Goal: Task Accomplishment & Management: Manage account settings

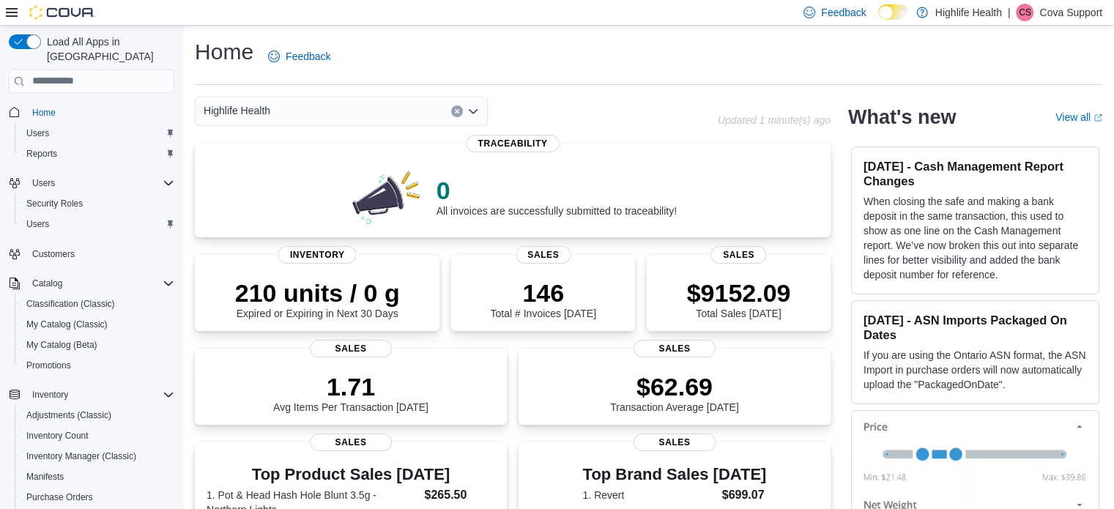
scroll to position [290, 0]
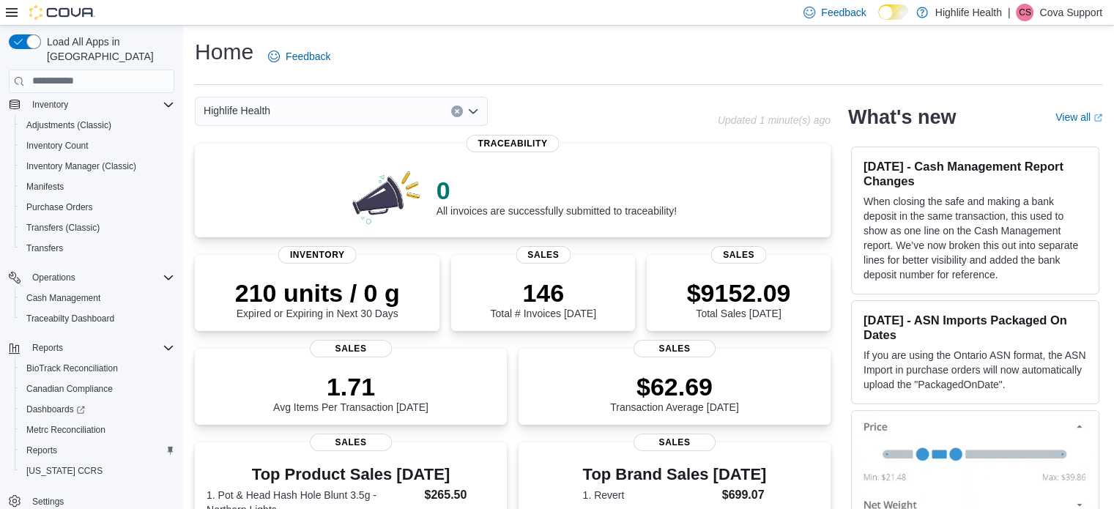
click at [55, 491] on span "Settings" at bounding box center [100, 500] width 148 height 18
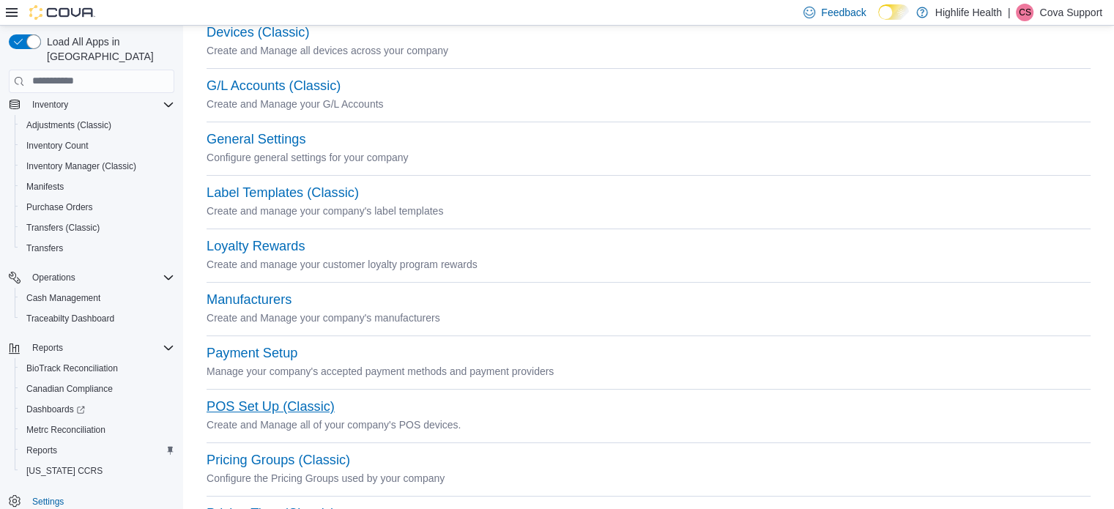
scroll to position [366, 0]
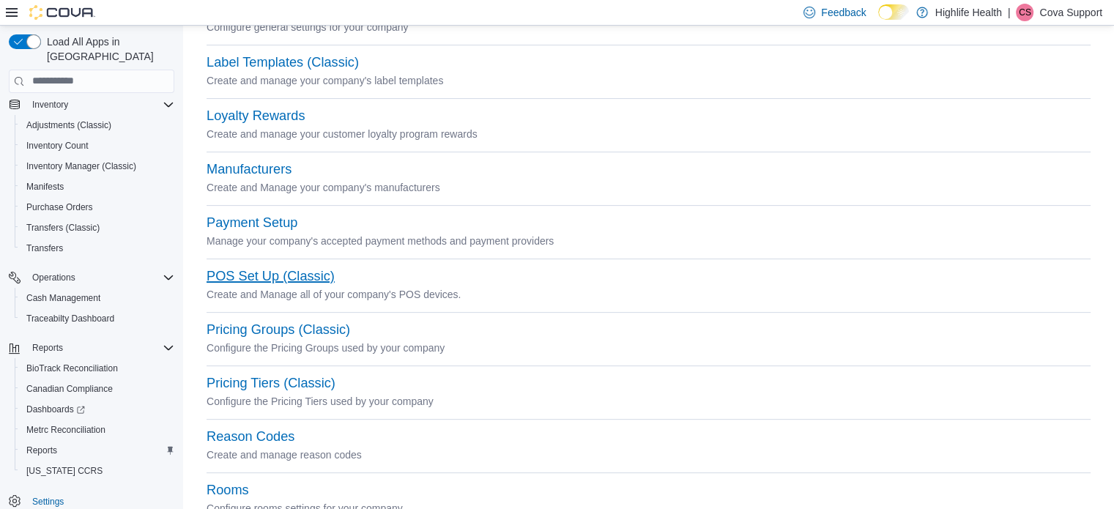
click at [272, 272] on button "POS Set Up (Classic)" at bounding box center [271, 276] width 128 height 15
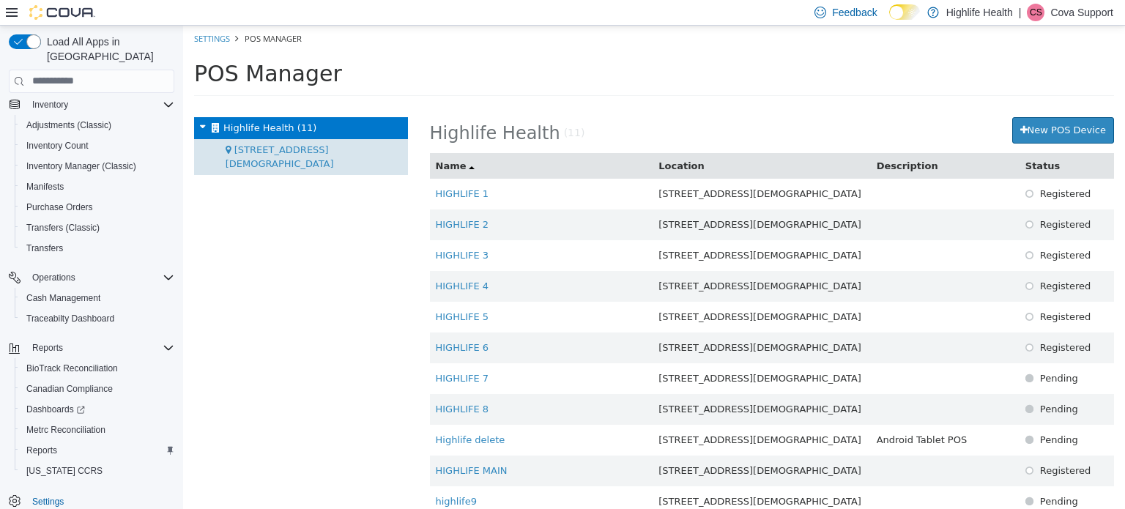
click at [289, 138] on div "19 Huguenot St (11)" at bounding box center [301, 156] width 214 height 36
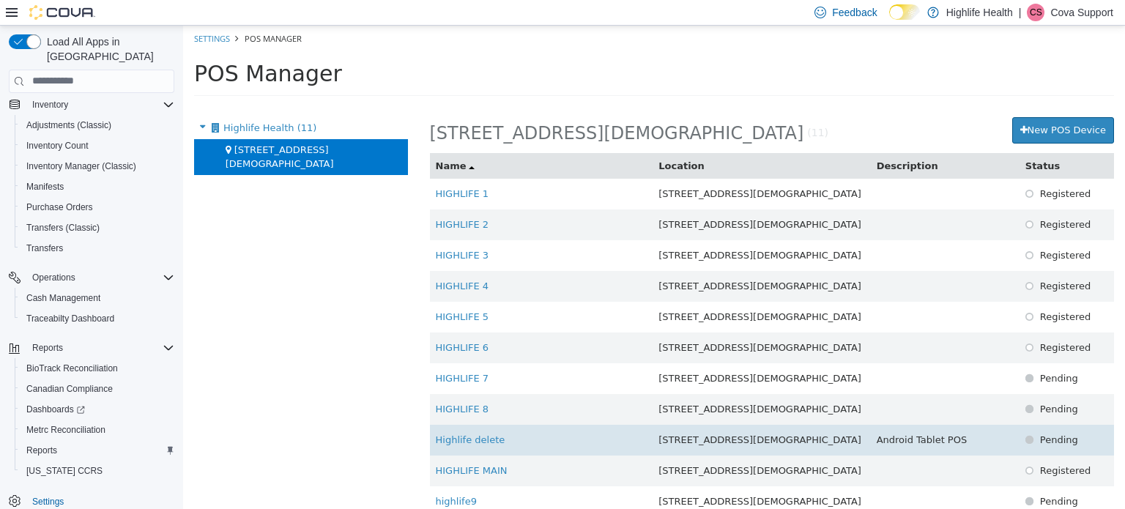
scroll to position [41, 0]
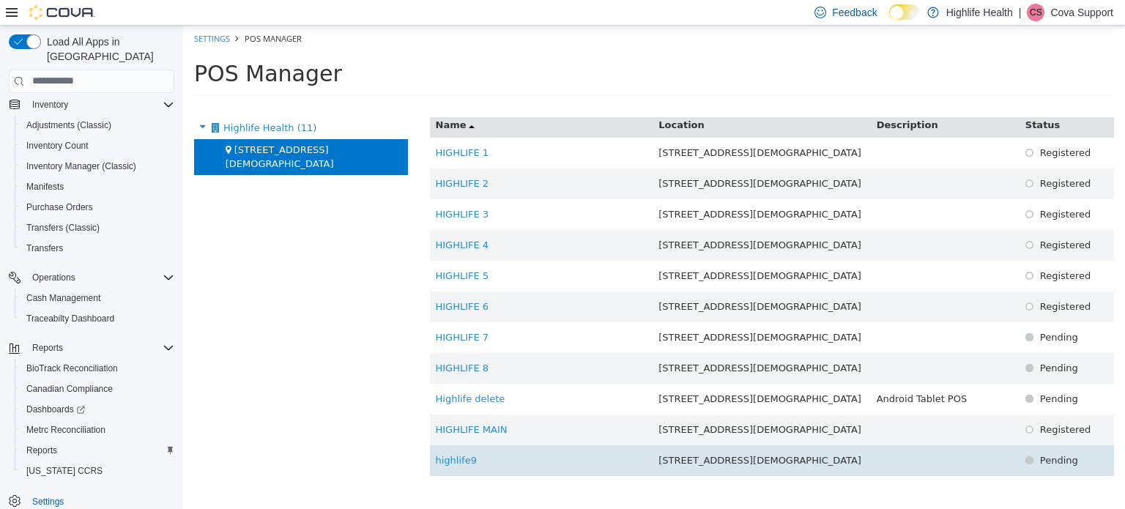
click at [510, 466] on td "highlife9" at bounding box center [541, 460] width 223 height 31
click at [458, 461] on link "highlife9" at bounding box center [456, 459] width 41 height 11
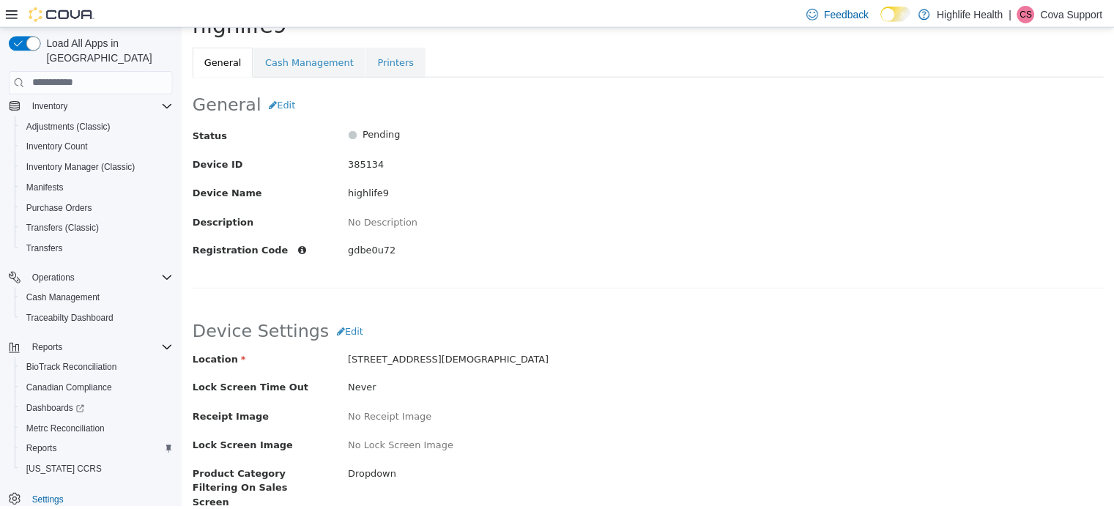
scroll to position [73, 0]
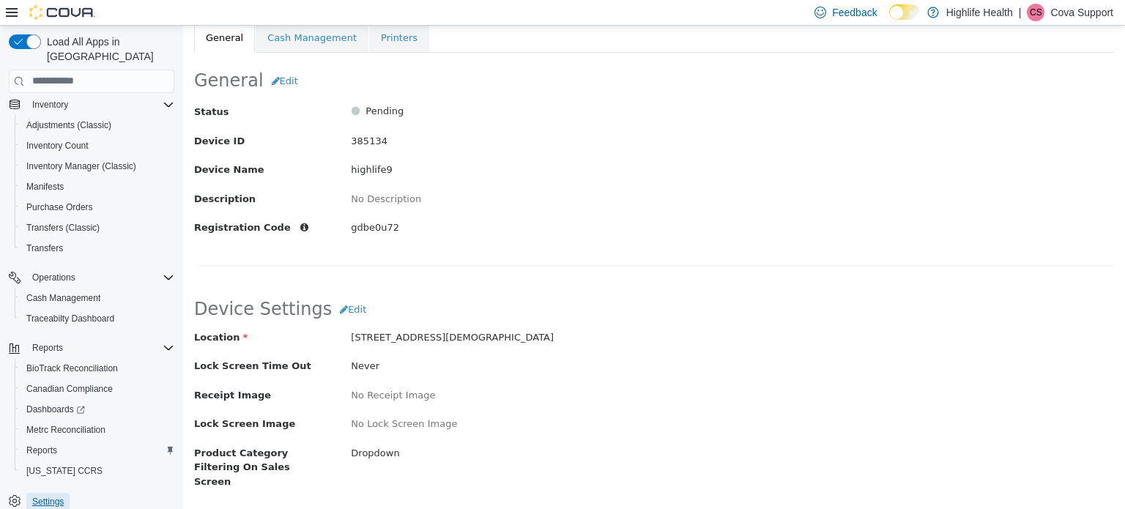
click at [45, 496] on span "Settings" at bounding box center [47, 502] width 31 height 12
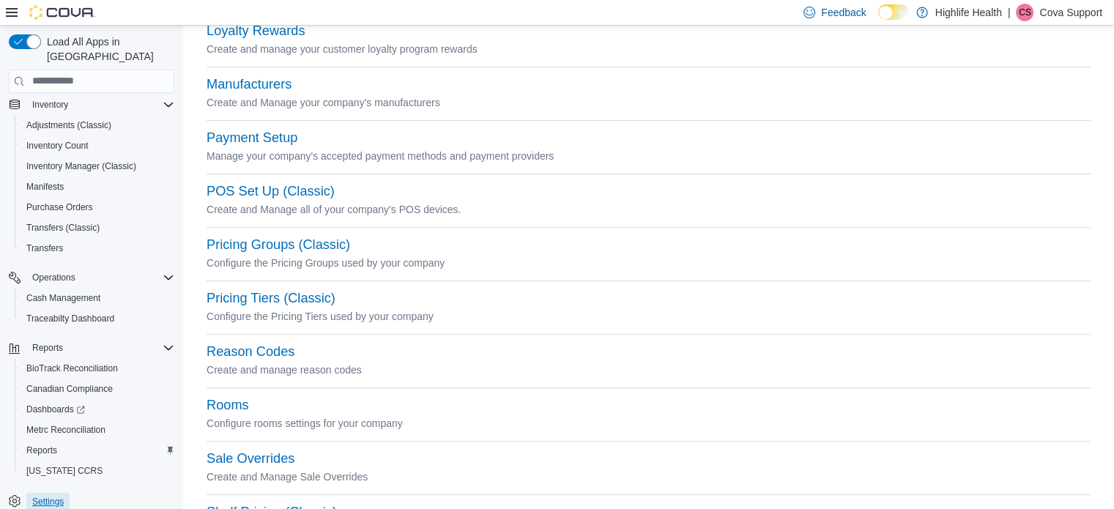
scroll to position [316, 0]
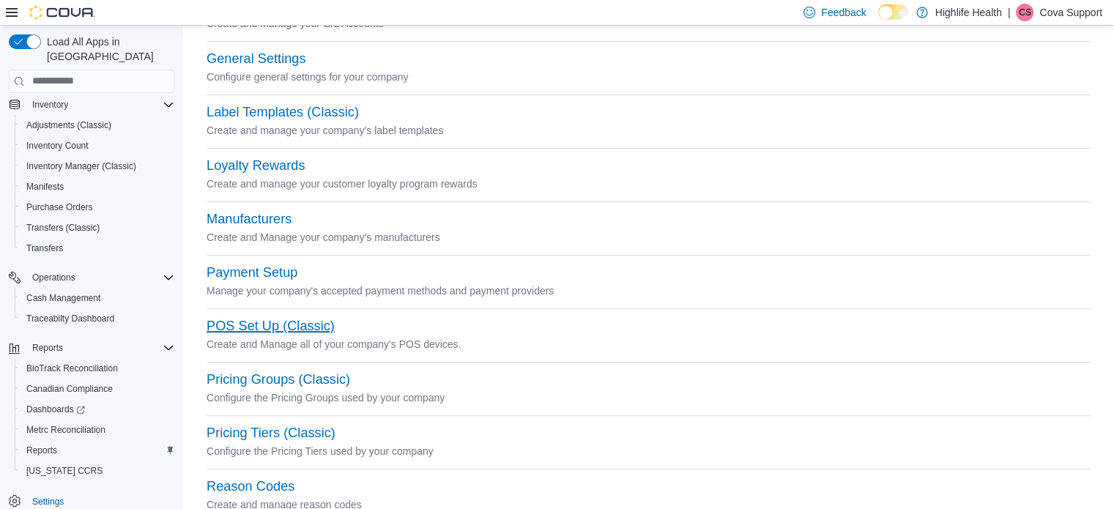
click at [268, 327] on button "POS Set Up (Classic)" at bounding box center [271, 326] width 128 height 15
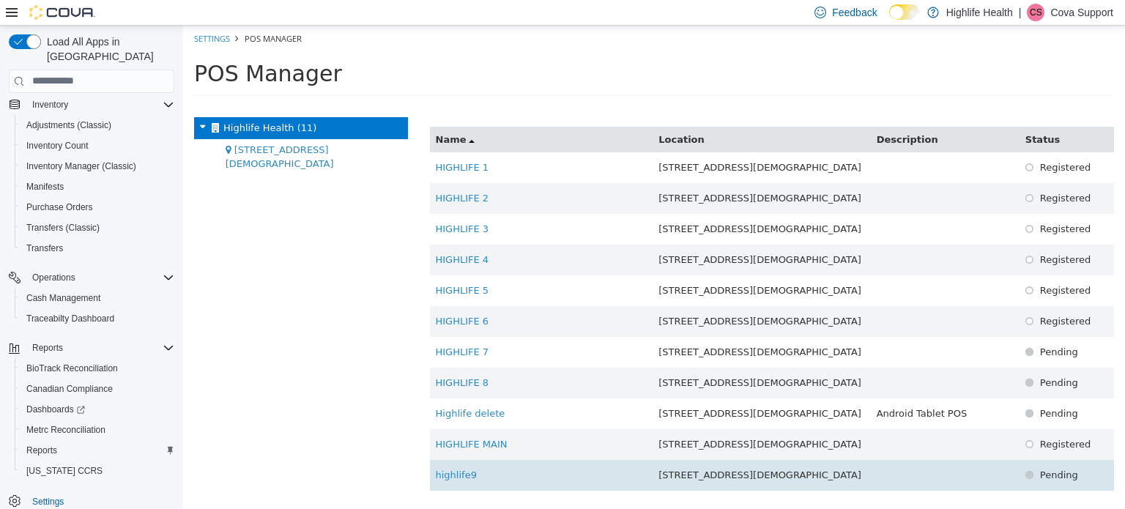
scroll to position [41, 0]
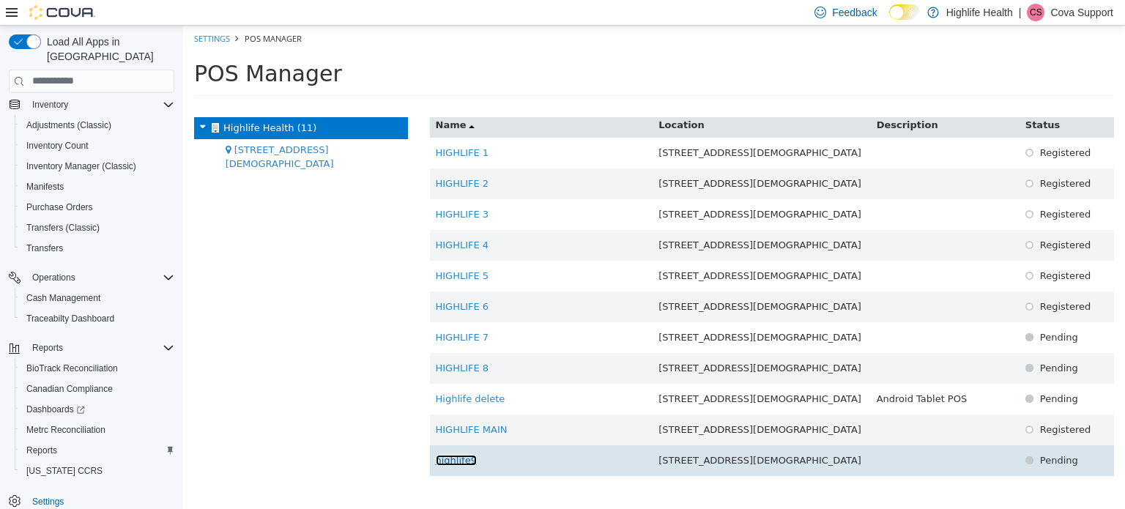
click at [450, 456] on link "highlife9" at bounding box center [456, 459] width 41 height 11
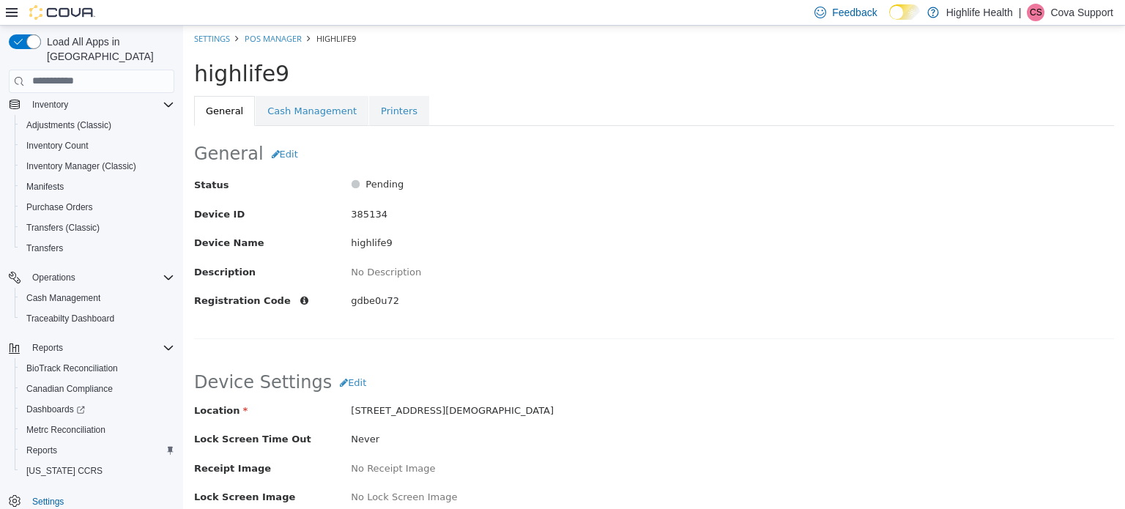
click at [1041, 16] on span "CS" at bounding box center [1036, 13] width 12 height 18
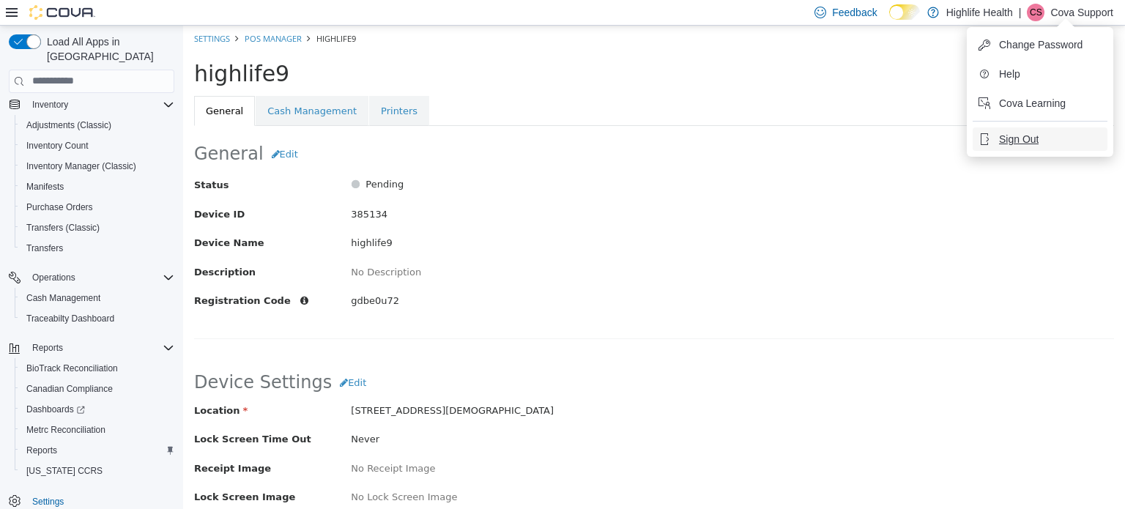
click at [1014, 138] on span "Sign Out" at bounding box center [1019, 139] width 40 height 15
